Goal: Find specific page/section: Find specific page/section

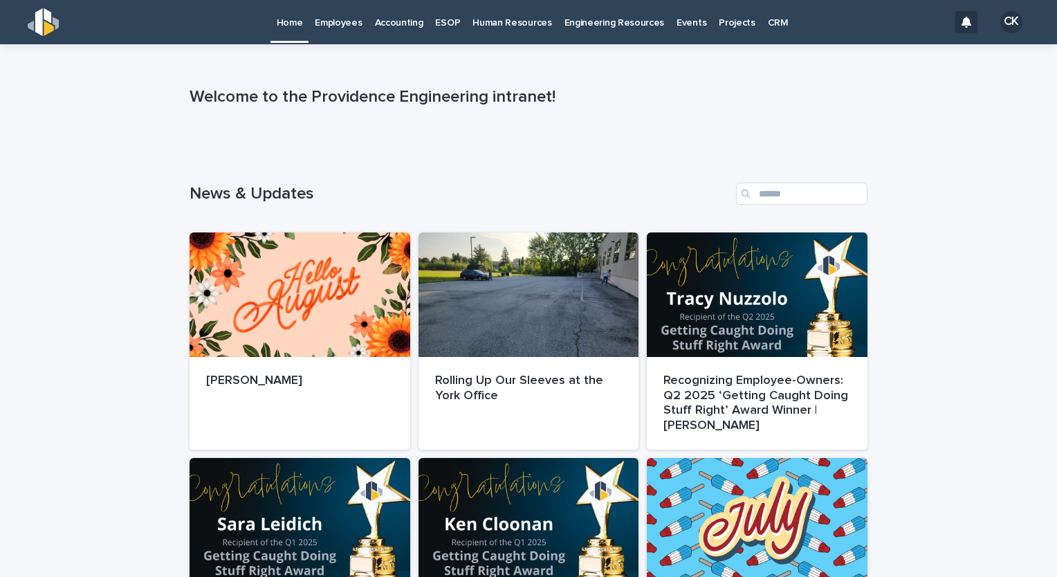
click at [400, 20] on p "Accounting" at bounding box center [399, 14] width 48 height 29
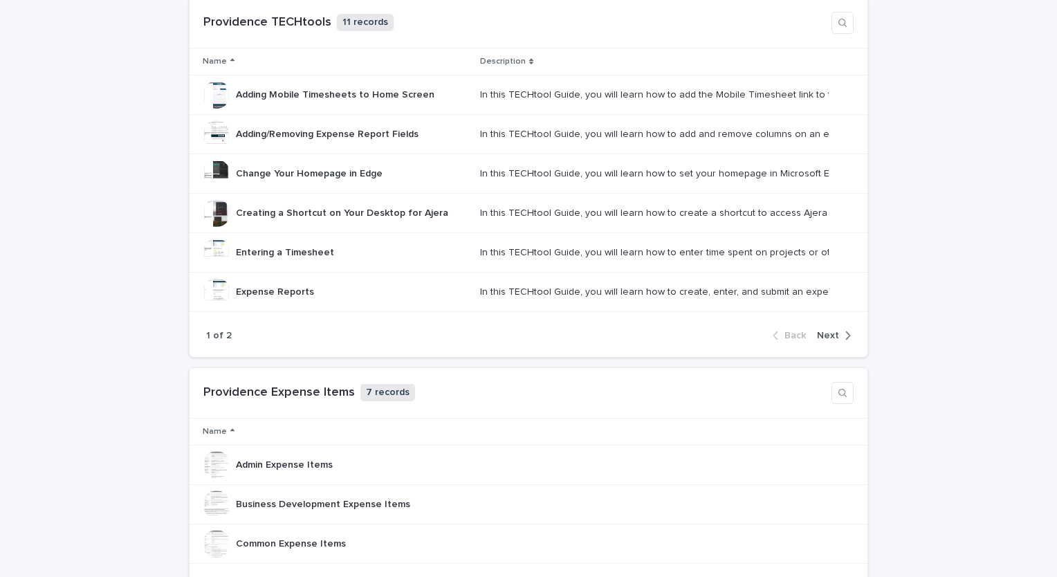
scroll to position [564, 0]
click at [266, 295] on p "Expense Reports" at bounding box center [276, 291] width 81 height 15
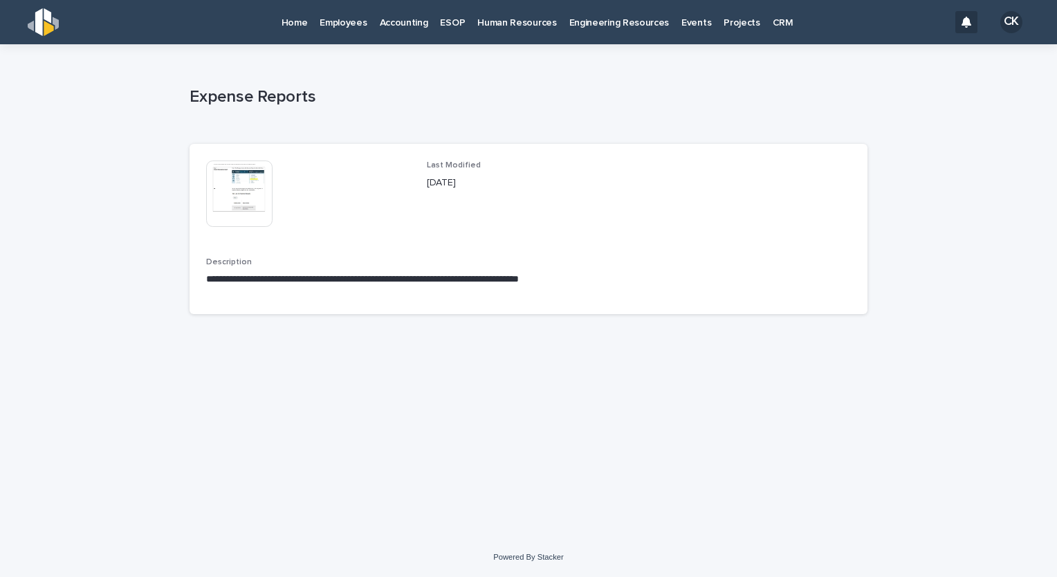
click at [243, 197] on img at bounding box center [239, 193] width 66 height 66
